Goal: Check status: Check status

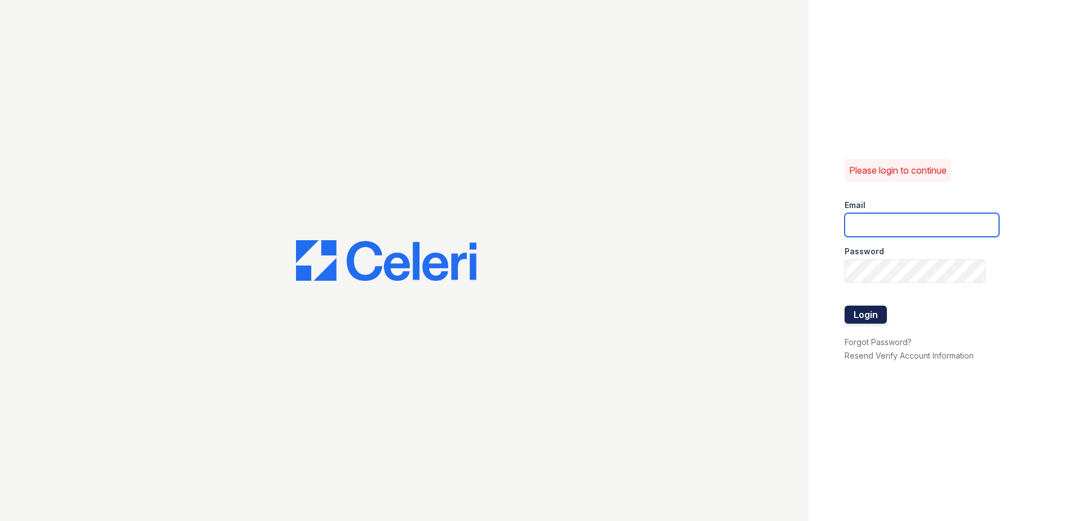
type input "imiles@trinity-pm.com"
click at [877, 315] on button "Login" at bounding box center [866, 315] width 42 height 18
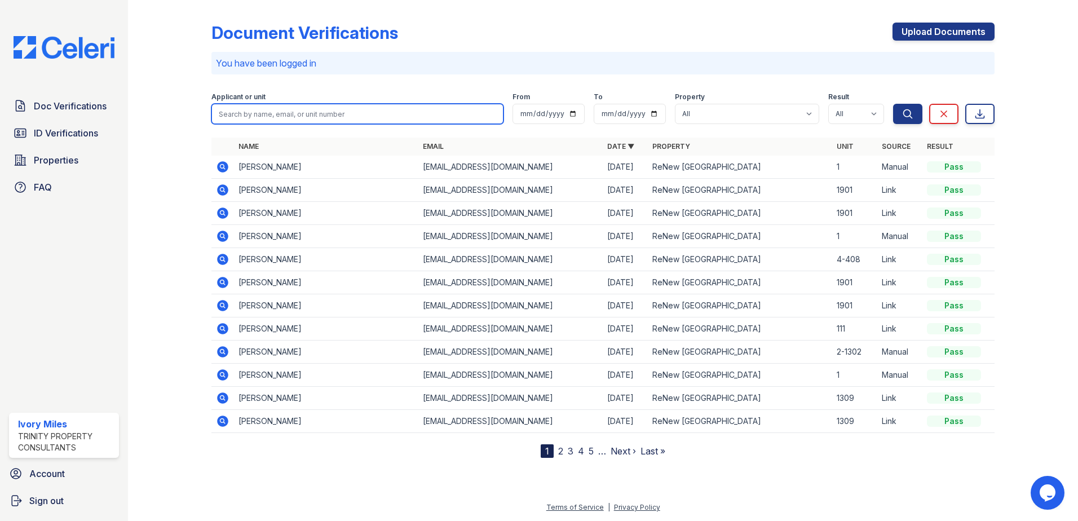
drag, startPoint x: 274, startPoint y: 111, endPoint x: 147, endPoint y: 101, distance: 127.9
click at [274, 111] on input "search" at bounding box center [358, 114] width 292 height 20
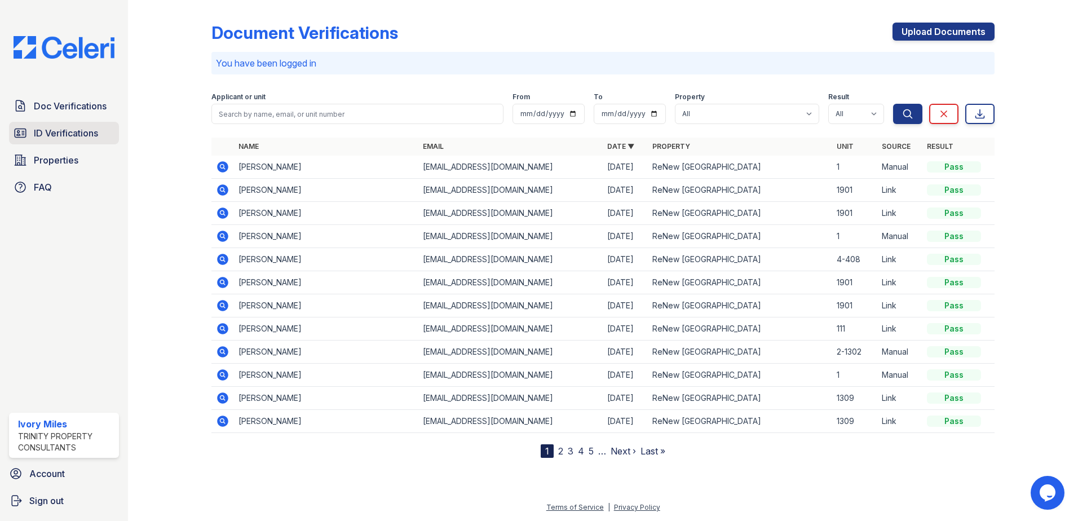
click at [69, 140] on link "ID Verifications" at bounding box center [64, 133] width 110 height 23
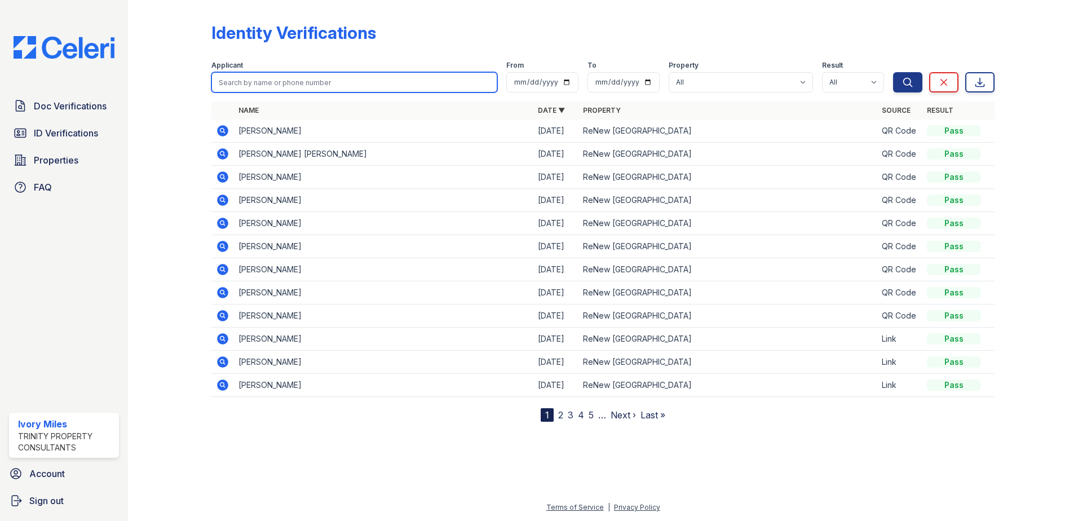
click at [263, 85] on input "search" at bounding box center [355, 82] width 286 height 20
type input "Debra"
click at [893, 72] on button "Search" at bounding box center [907, 82] width 29 height 20
